Goal: Task Accomplishment & Management: Use online tool/utility

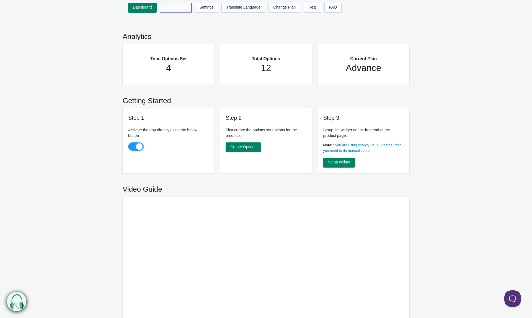
click at [183, 7] on link "Options Sets" at bounding box center [176, 8] width 32 height 10
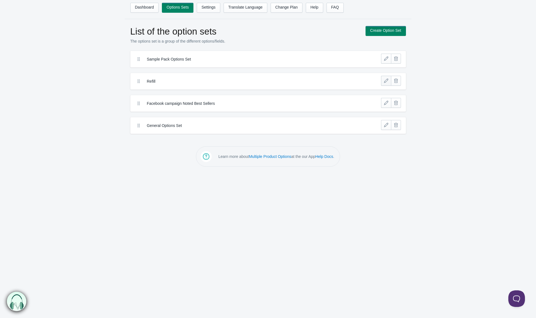
click at [387, 83] on link at bounding box center [386, 81] width 10 height 10
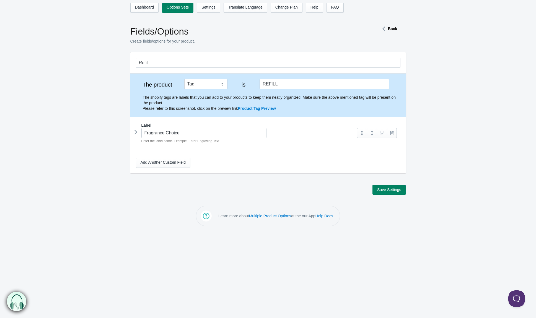
click at [136, 133] on icon at bounding box center [136, 132] width 0 height 8
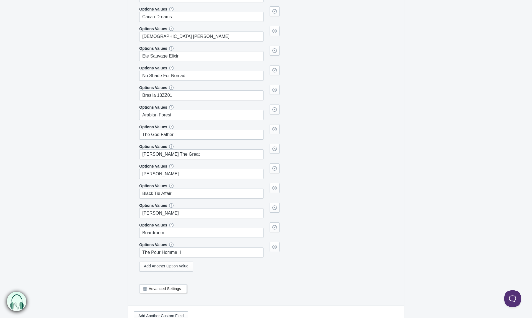
scroll to position [802, 0]
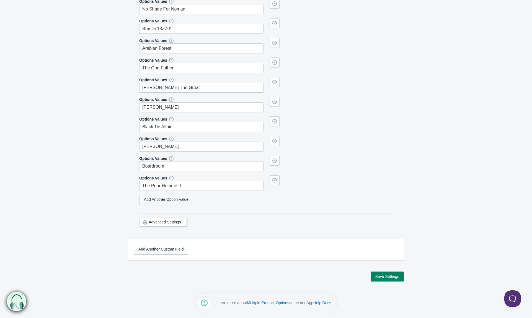
click at [177, 202] on link "Add Another Option Value" at bounding box center [166, 200] width 54 height 10
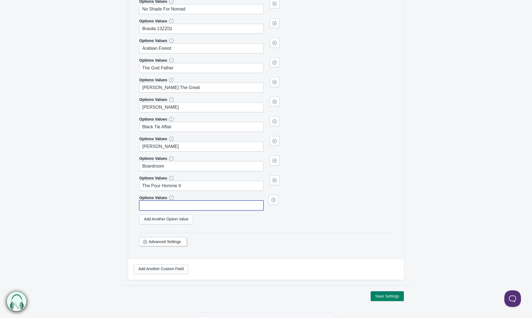
click at [166, 205] on input "text" at bounding box center [201, 206] width 124 height 10
type input "Legally Blonde"
click at [384, 296] on button "Save Settings" at bounding box center [387, 297] width 33 height 10
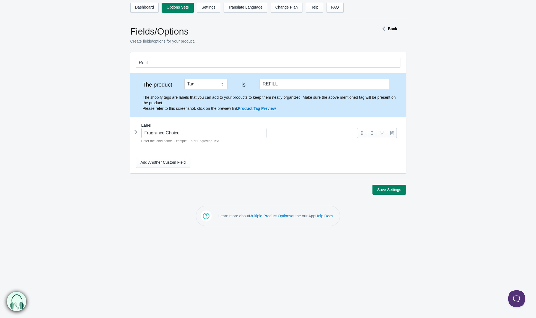
click at [179, 10] on link "Options Sets" at bounding box center [178, 8] width 32 height 10
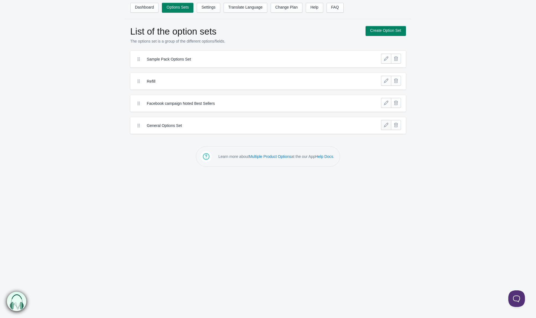
click at [385, 125] on link at bounding box center [386, 125] width 10 height 10
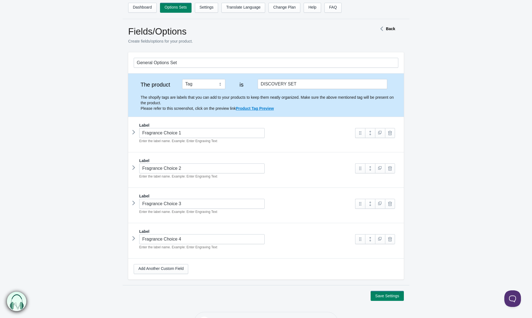
click at [134, 134] on icon at bounding box center [134, 132] width 0 height 8
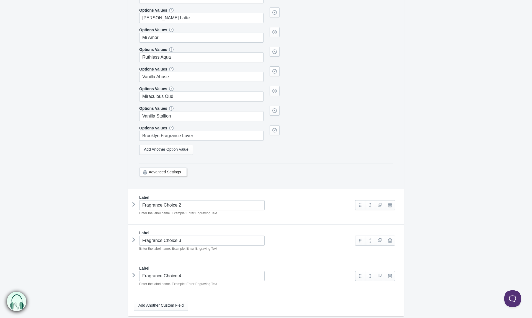
scroll to position [3482, 0]
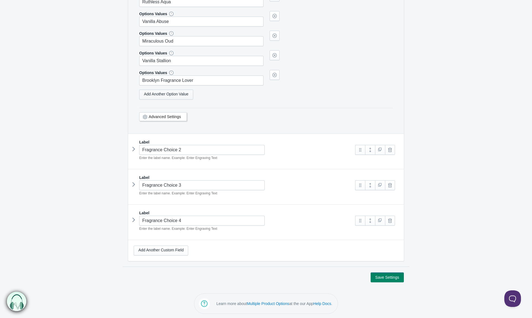
click at [178, 96] on link "Add Another Option Value" at bounding box center [166, 95] width 54 height 10
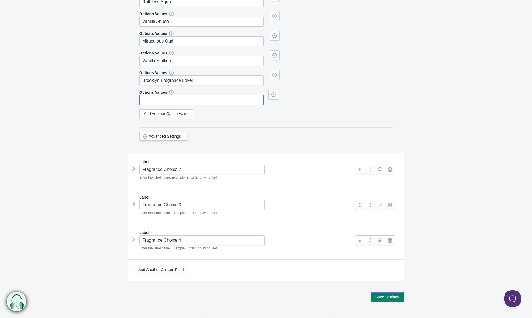
click at [179, 98] on input "text" at bounding box center [201, 100] width 124 height 10
click at [181, 98] on input "Legally Blonde" at bounding box center [201, 100] width 124 height 10
click at [134, 170] on icon at bounding box center [134, 169] width 0 height 8
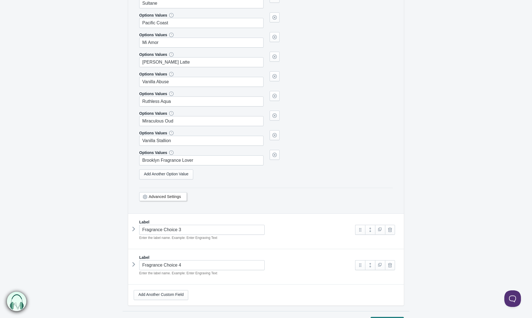
scroll to position [6985, 0]
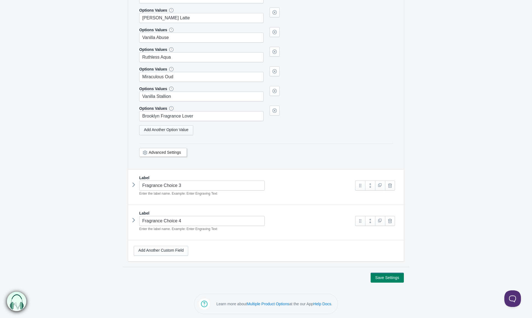
click at [189, 130] on link "Add Another Option Value" at bounding box center [166, 130] width 54 height 10
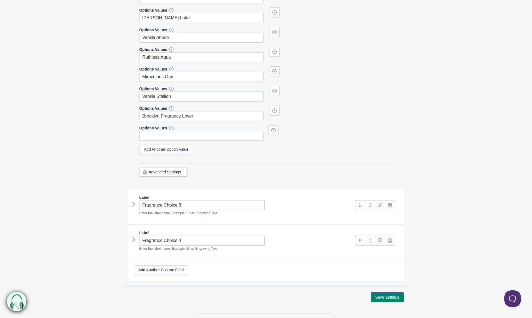
type input "Legally Blonde"
paste input "Legally Blonde"
click at [134, 204] on icon at bounding box center [134, 204] width 0 height 8
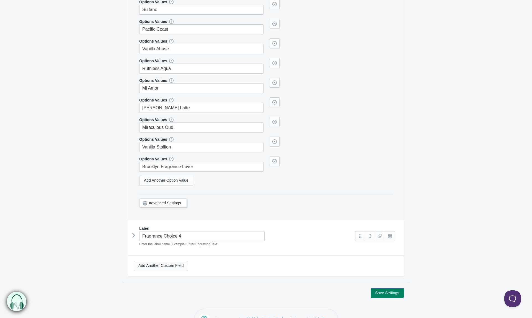
scroll to position [10351, 0]
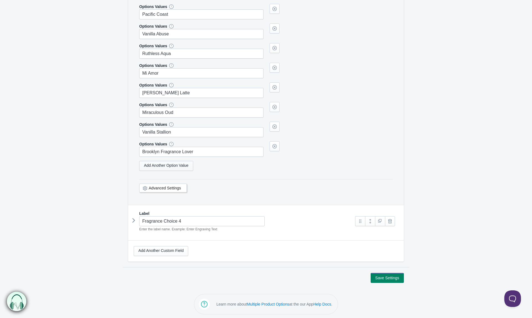
click at [169, 167] on link "Add Another Option Value" at bounding box center [166, 166] width 54 height 10
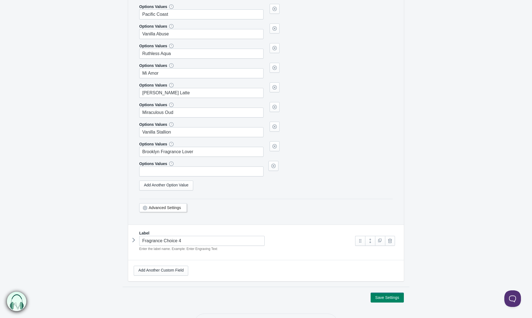
type input "Legally Blonde"
paste input "Legally Blonde"
click at [134, 242] on icon at bounding box center [134, 240] width 0 height 8
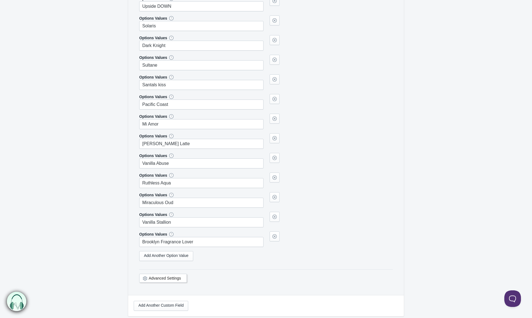
scroll to position [13755, 0]
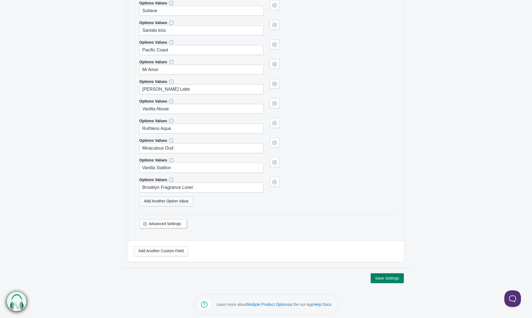
click at [181, 201] on link "Add Another Option Value" at bounding box center [166, 202] width 54 height 10
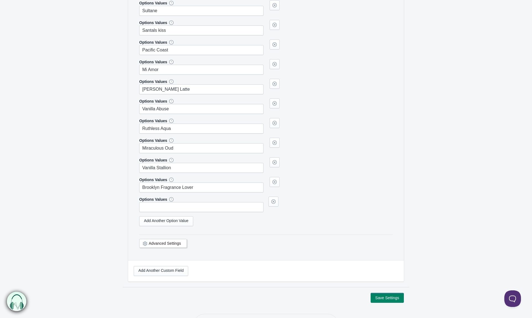
type input "Legally Blonde"
paste input "Legally Blonde"
type input "Legally Blonde"
click at [378, 297] on button "Save Settings" at bounding box center [387, 298] width 33 height 10
